Goal: Find specific page/section: Locate a particular part of the current website

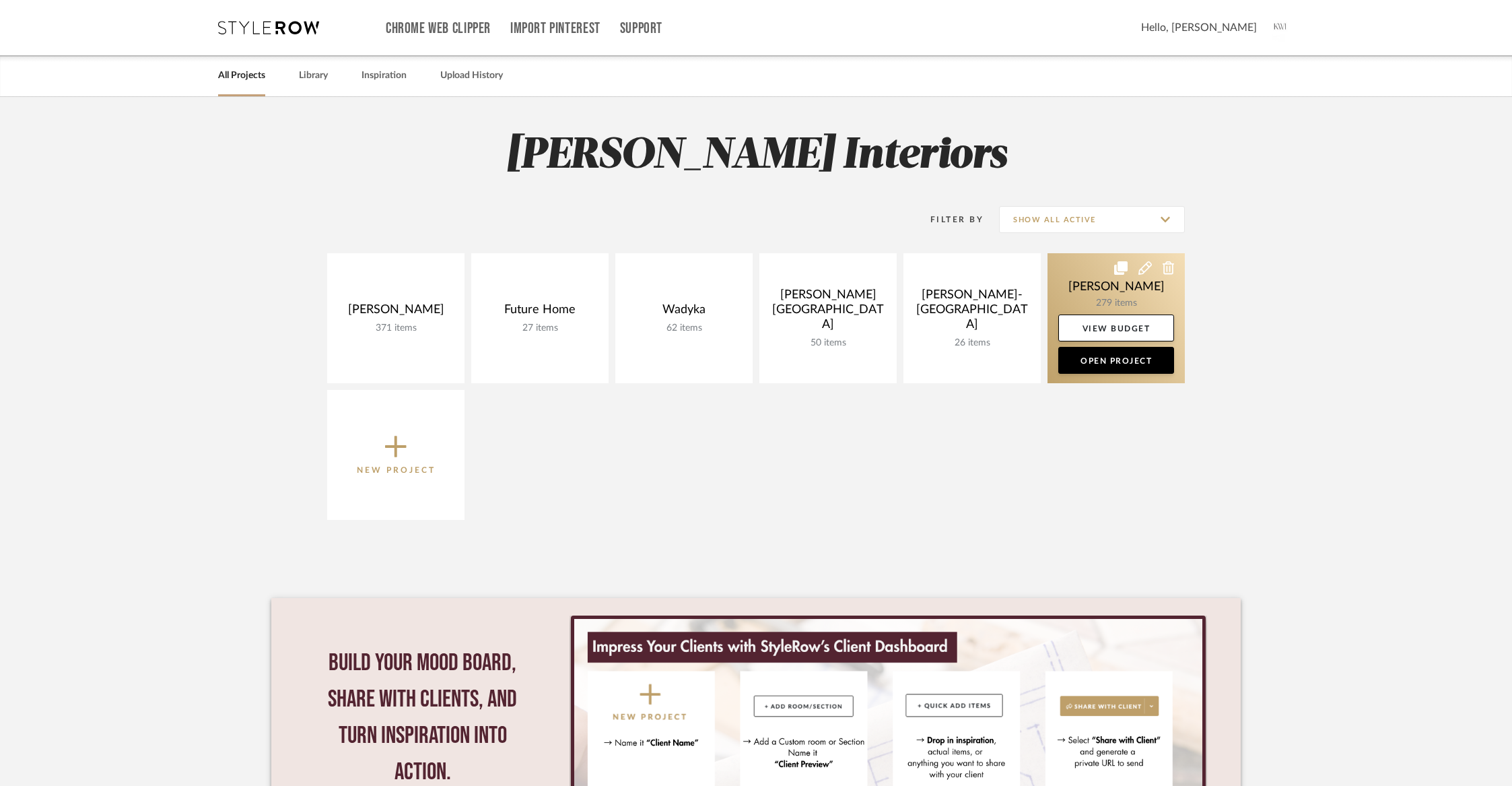
click at [1093, 288] on link at bounding box center [1116, 318] width 137 height 130
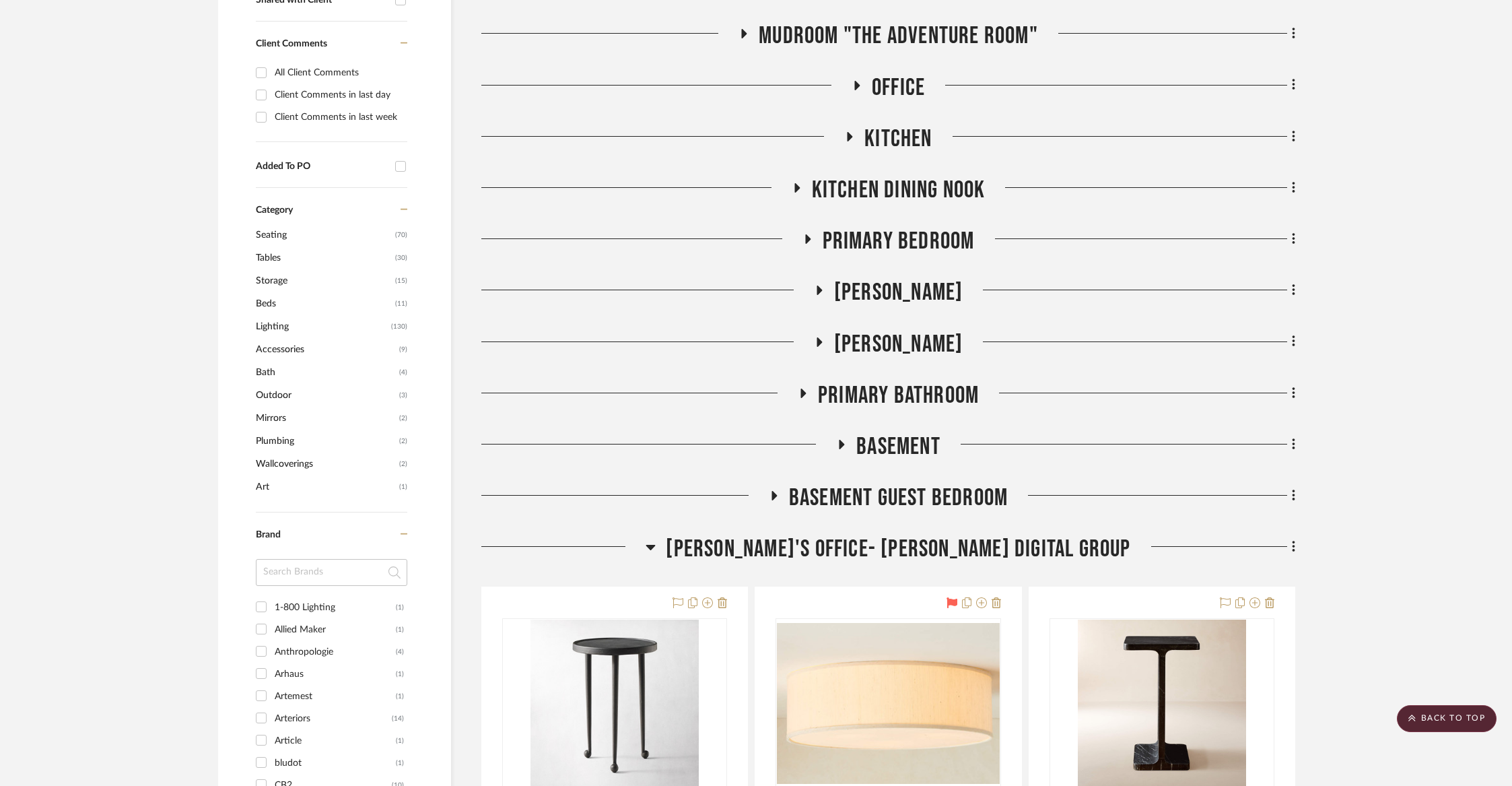
scroll to position [575, 0]
click at [882, 439] on span "Basement" at bounding box center [898, 446] width 84 height 29
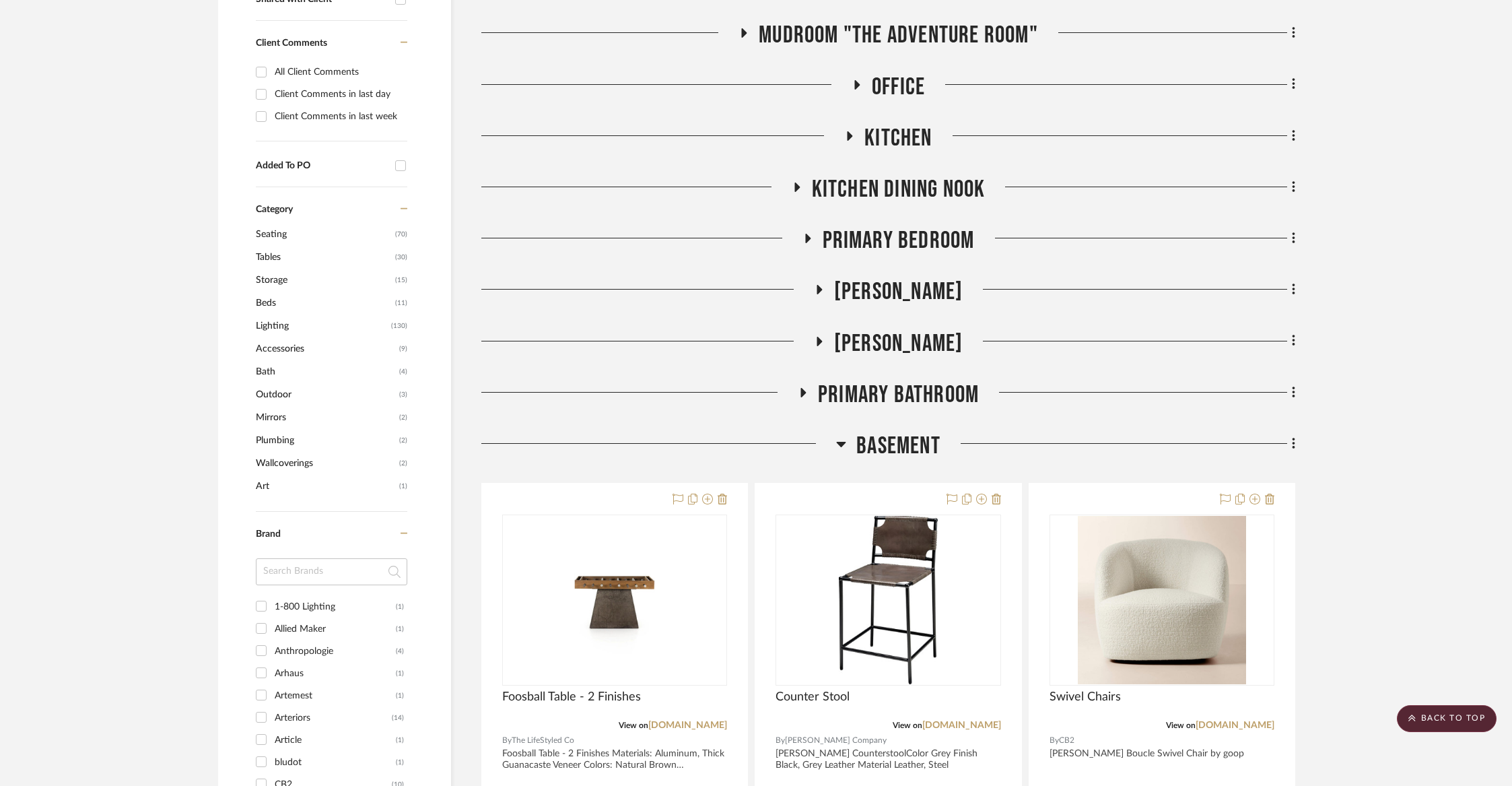
click at [864, 440] on span "Basement" at bounding box center [898, 446] width 84 height 29
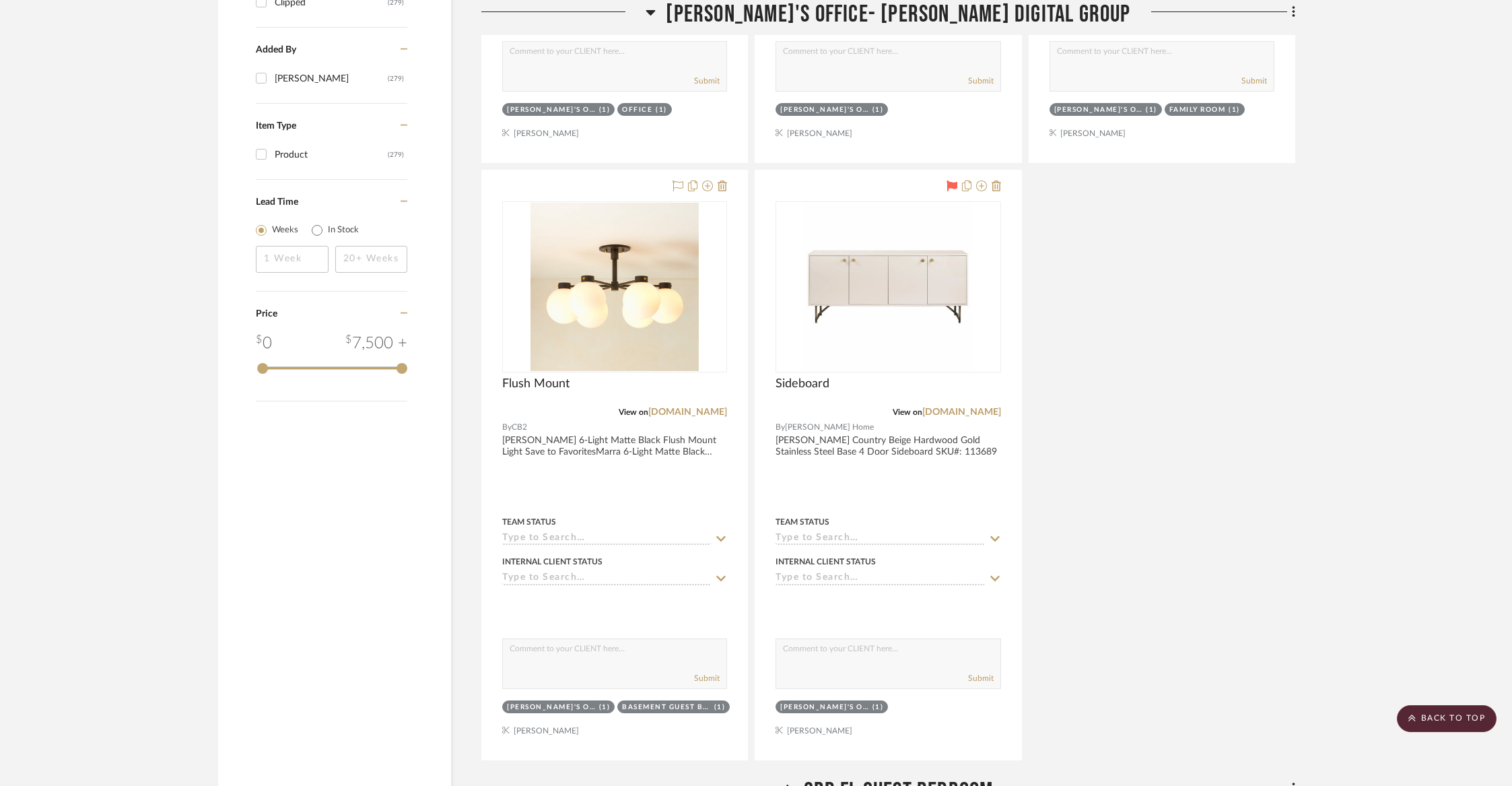
scroll to position [1589, 0]
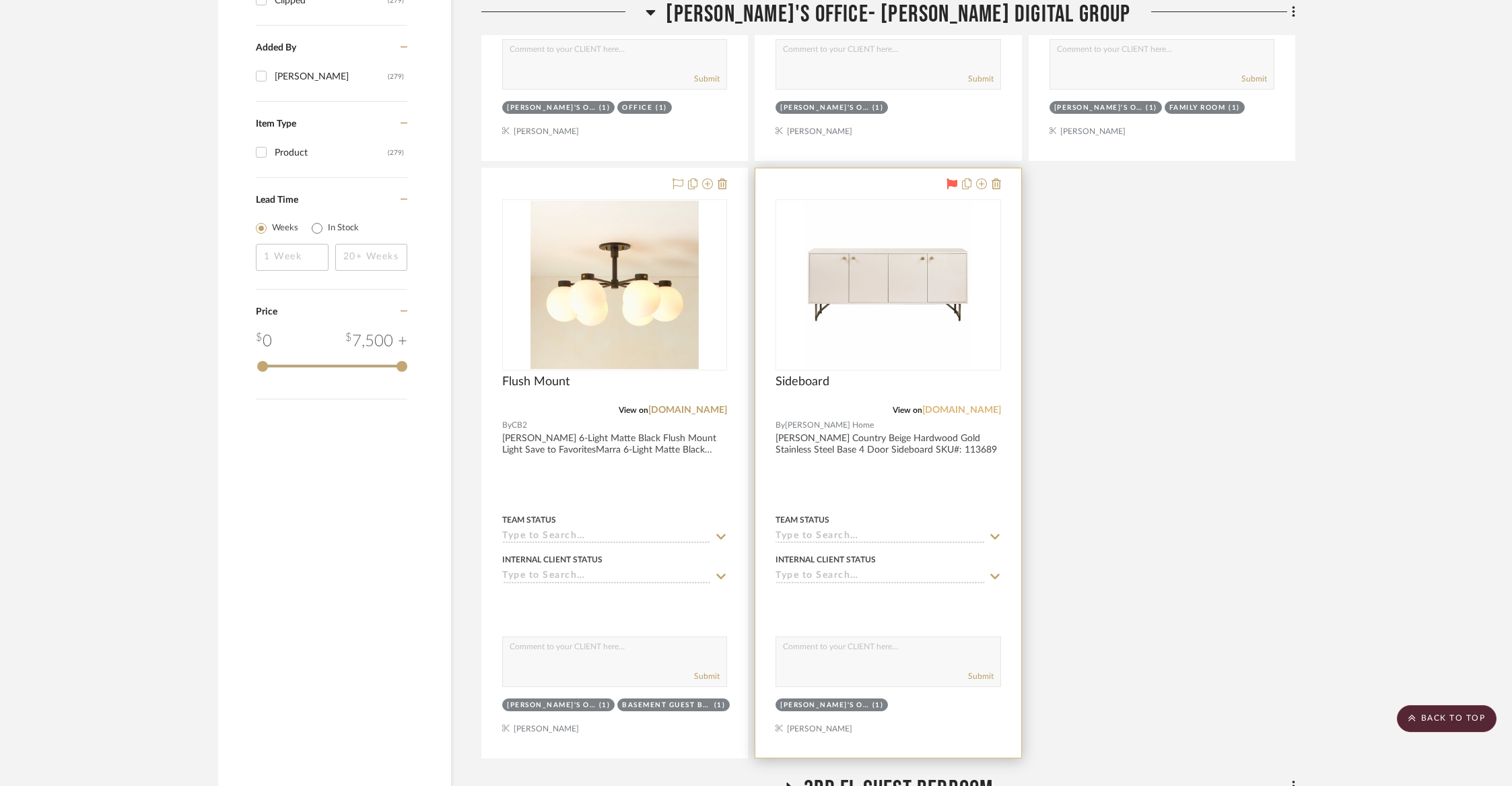
click at [940, 410] on link "[DOMAIN_NAME]" at bounding box center [962, 410] width 79 height 10
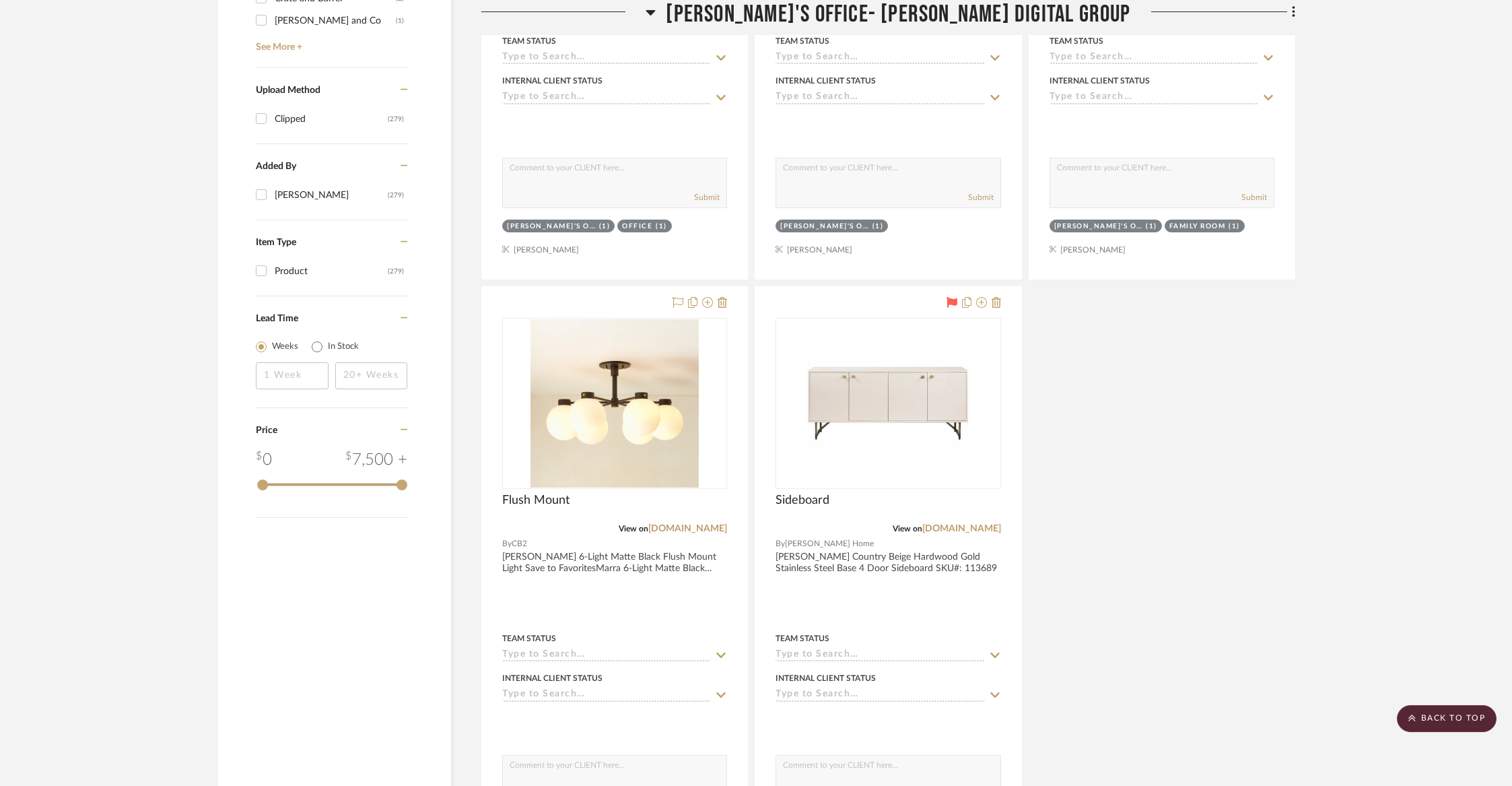
scroll to position [1468, 0]
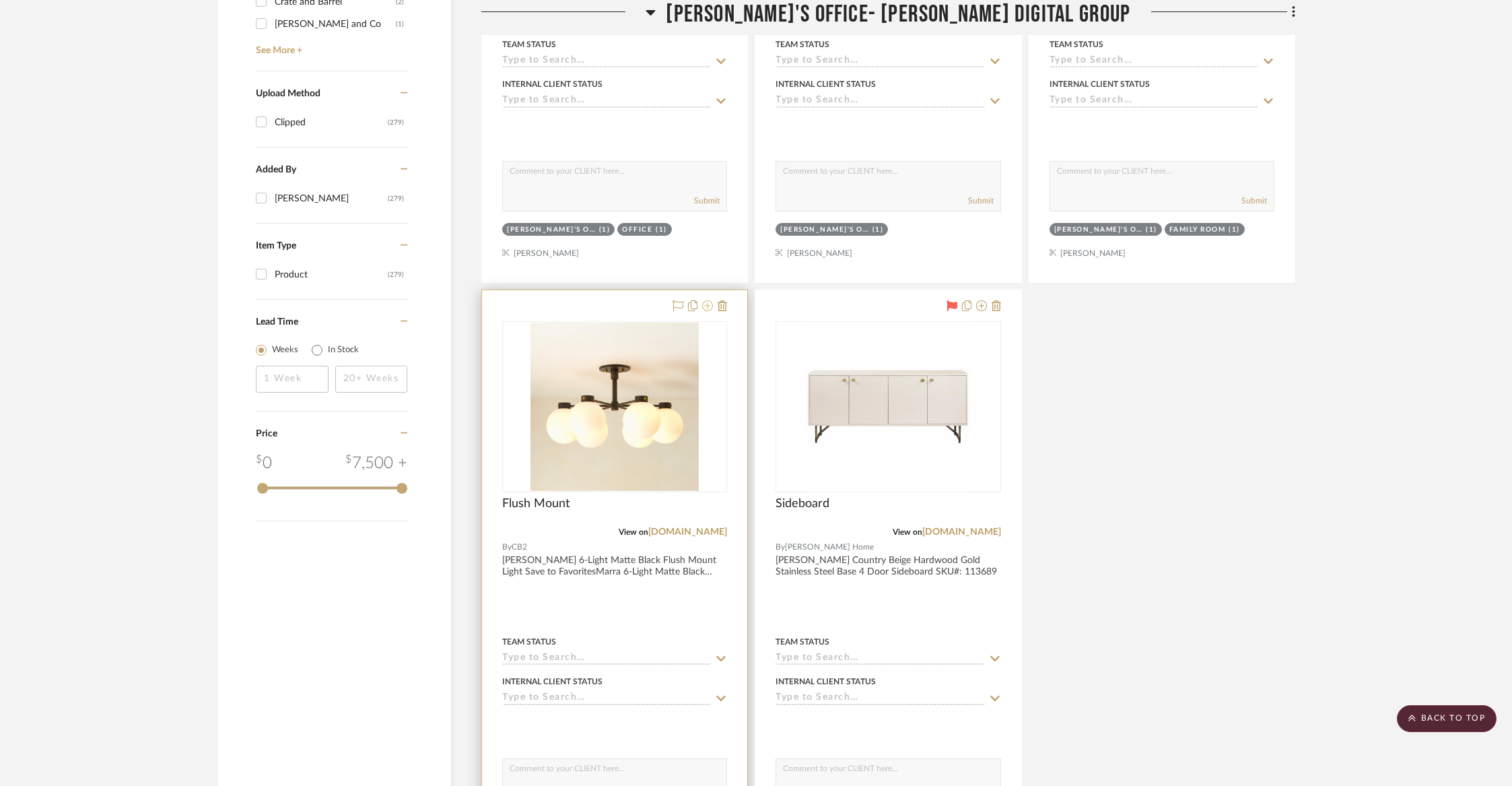
click at [706, 304] on icon at bounding box center [707, 305] width 11 height 11
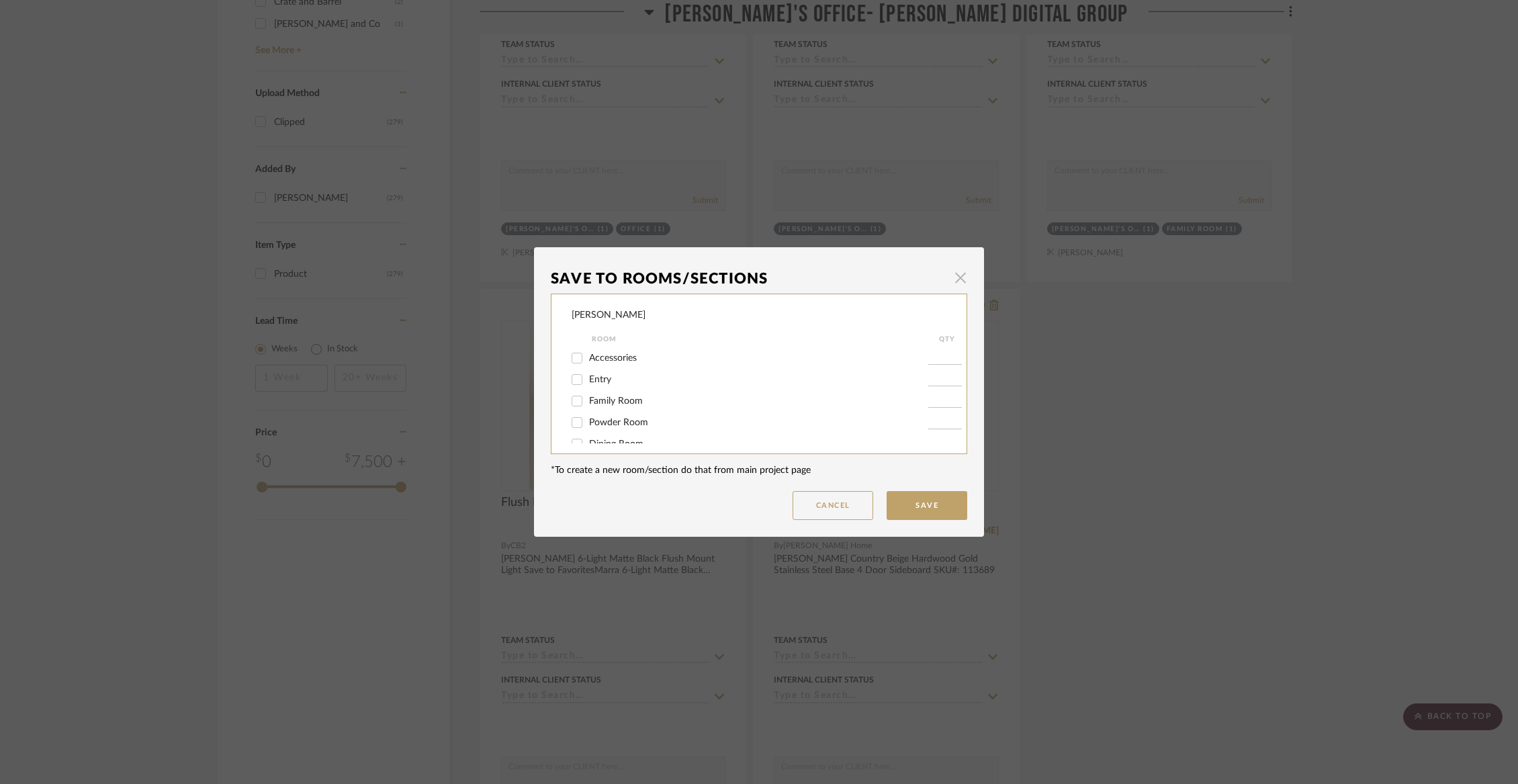
click at [960, 271] on span "button" at bounding box center [960, 277] width 27 height 27
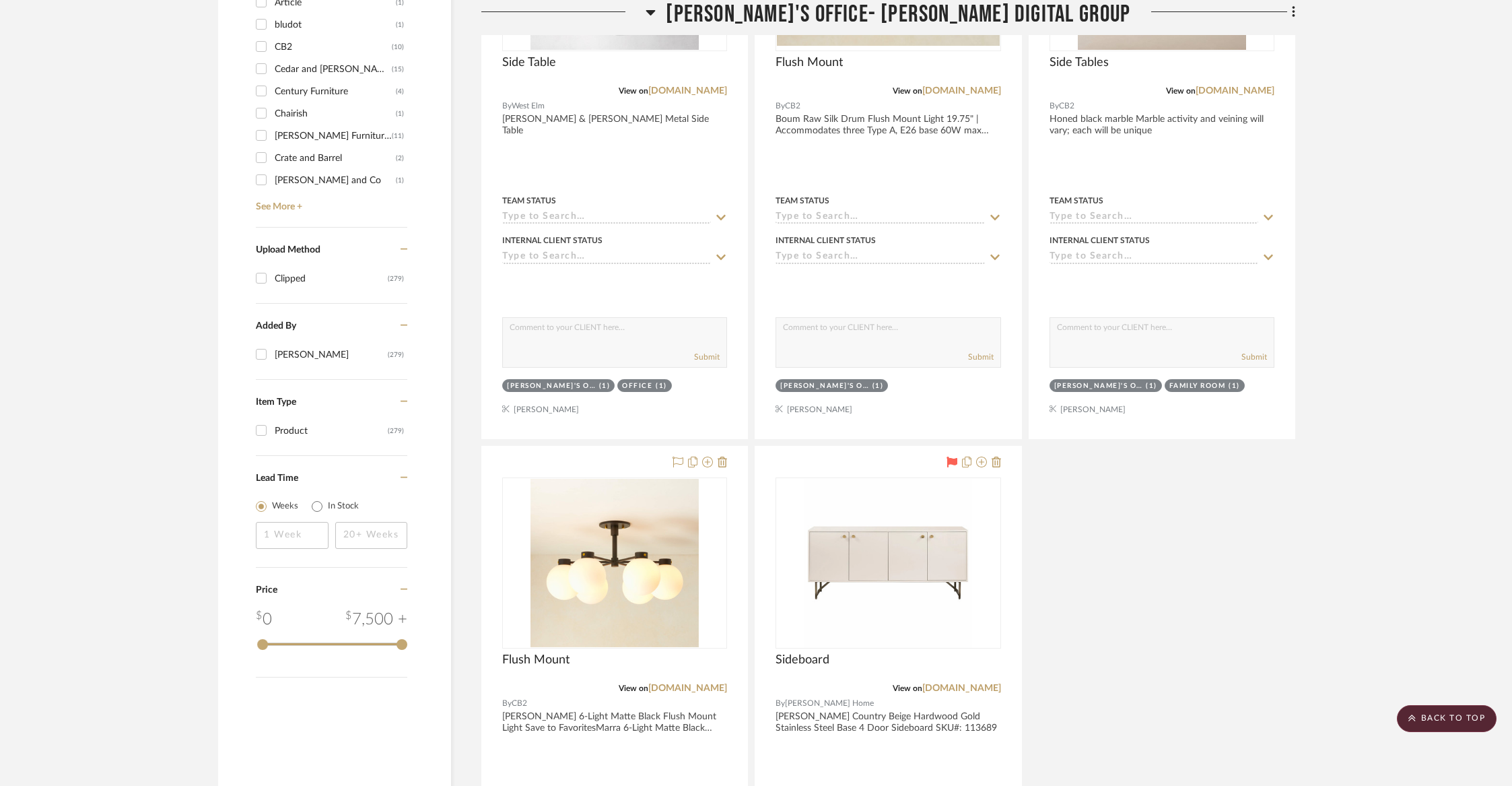
scroll to position [1307, 0]
